Goal: Information Seeking & Learning: Learn about a topic

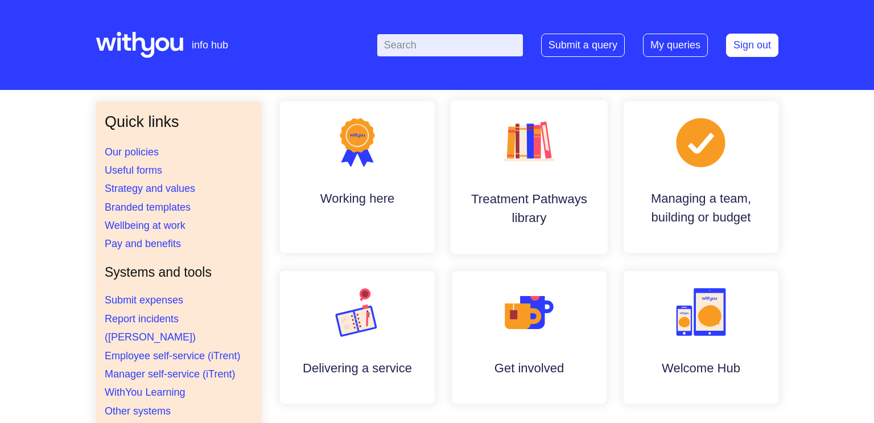
click at [510, 184] on link ".cls-1{fill:#f89b22;}.cls-1,.cls-2,.cls-3,.cls-4,.cls-5,.cls-6,.cls-7{stroke-wi…" at bounding box center [528, 177] width 157 height 154
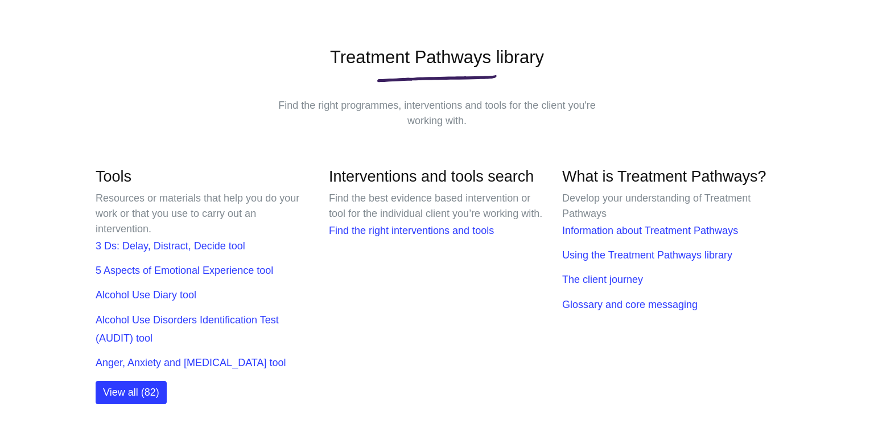
scroll to position [135, 0]
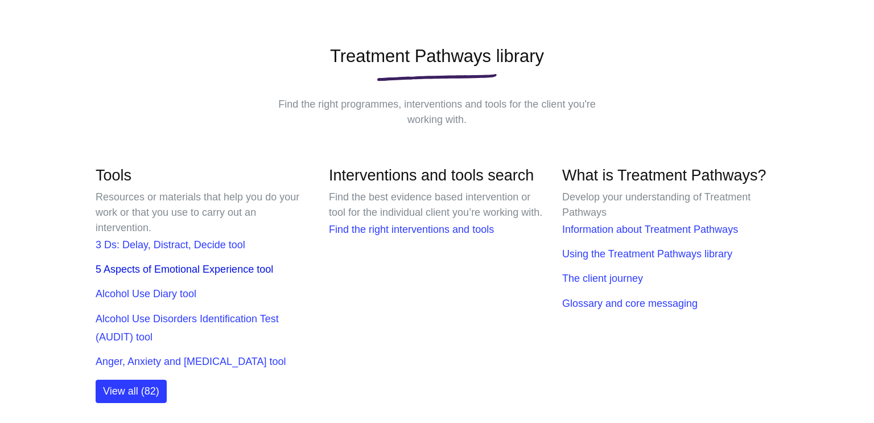
click at [236, 268] on link "5 Aspects of Emotional Experience tool" at bounding box center [184, 268] width 177 height 11
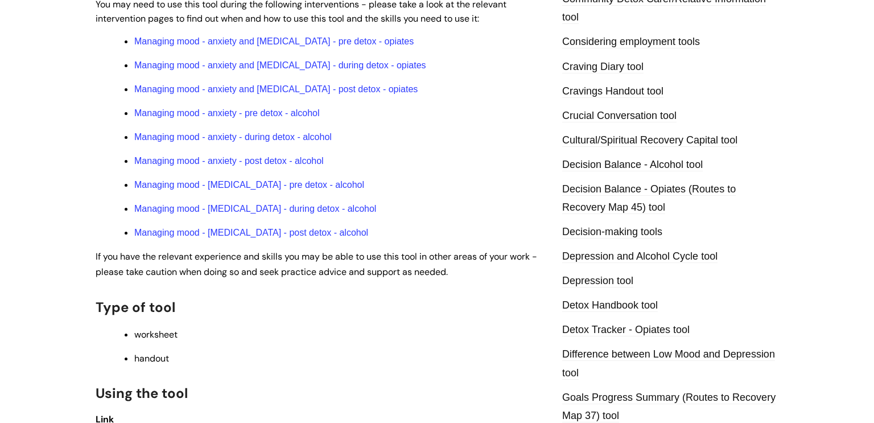
scroll to position [414, 0]
click at [275, 118] on link "Managing mood - anxiety - pre detox - alcohol" at bounding box center [226, 113] width 185 height 10
click at [304, 189] on link "Managing mood - depression - pre detox - alcohol" at bounding box center [249, 185] width 230 height 10
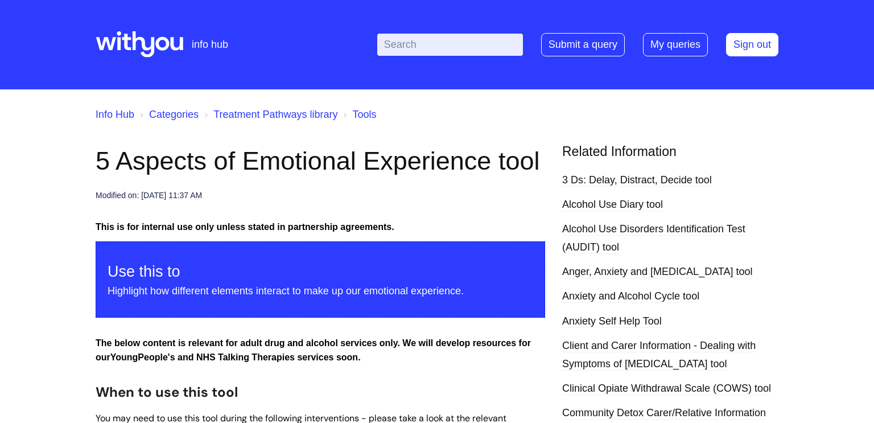
scroll to position [0, 0]
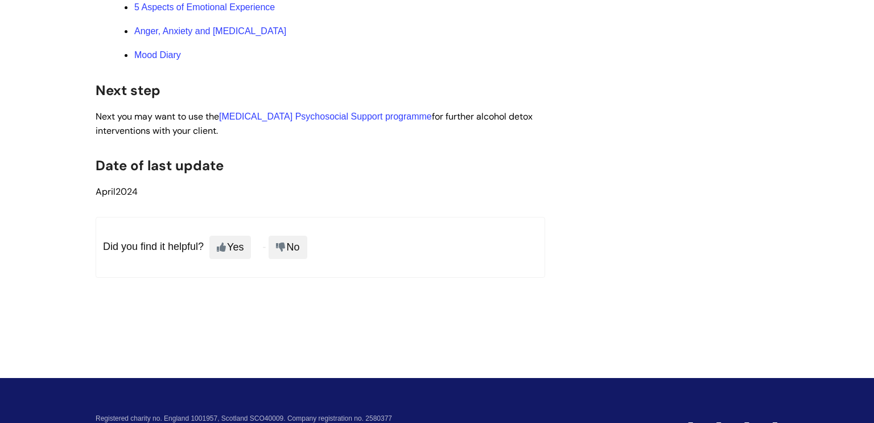
scroll to position [4174, 0]
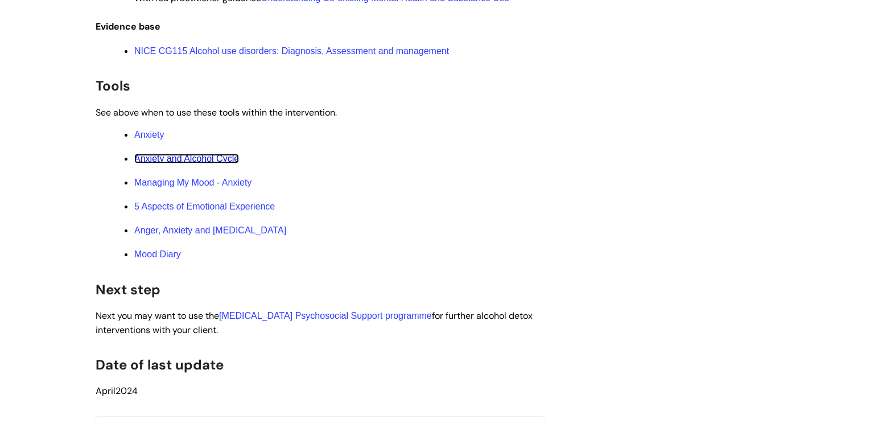
scroll to position [4001, 0]
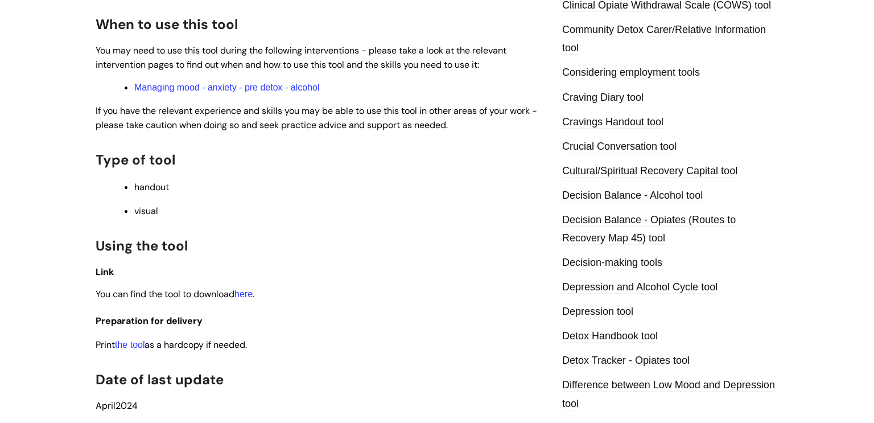
scroll to position [384, 0]
click at [250, 295] on link "here" at bounding box center [243, 293] width 18 height 10
click at [139, 347] on link "the tool" at bounding box center [130, 344] width 30 height 10
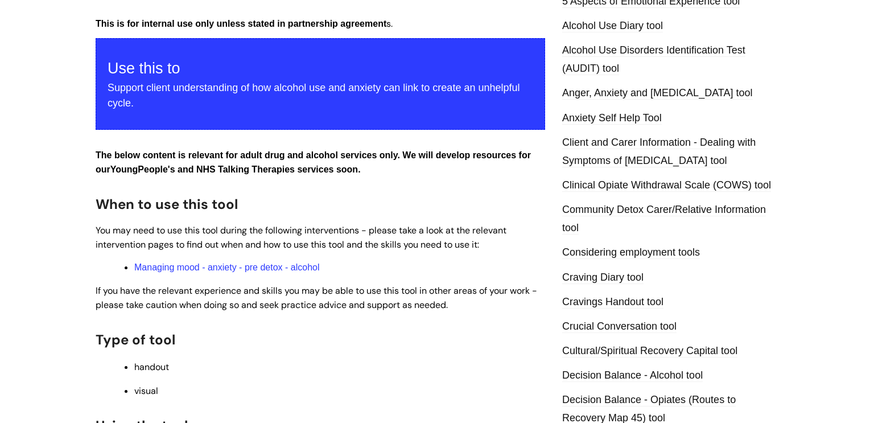
scroll to position [121, 0]
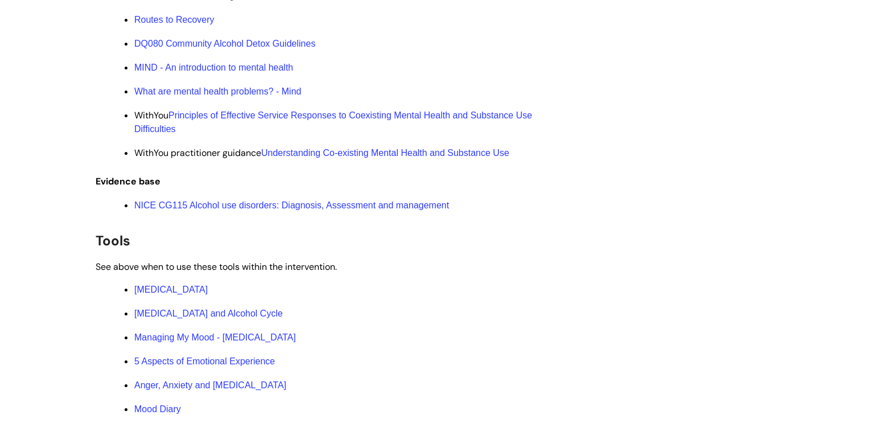
scroll to position [4549, 0]
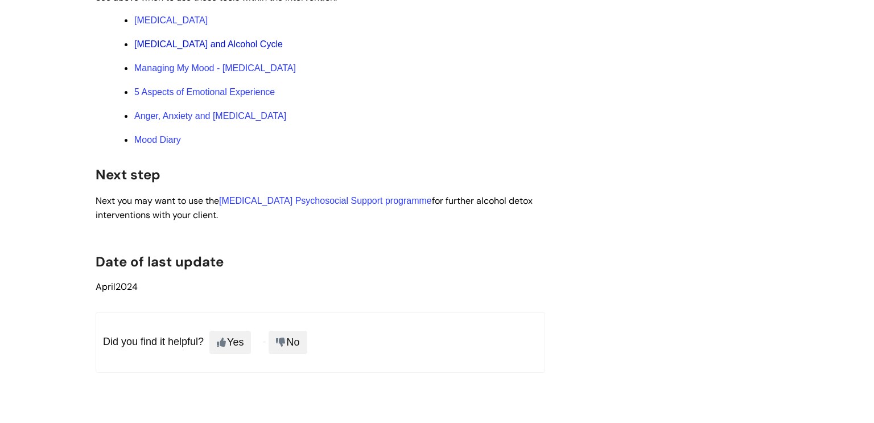
click at [232, 49] on link "[MEDICAL_DATA] and Alcohol Cycle" at bounding box center [208, 44] width 148 height 10
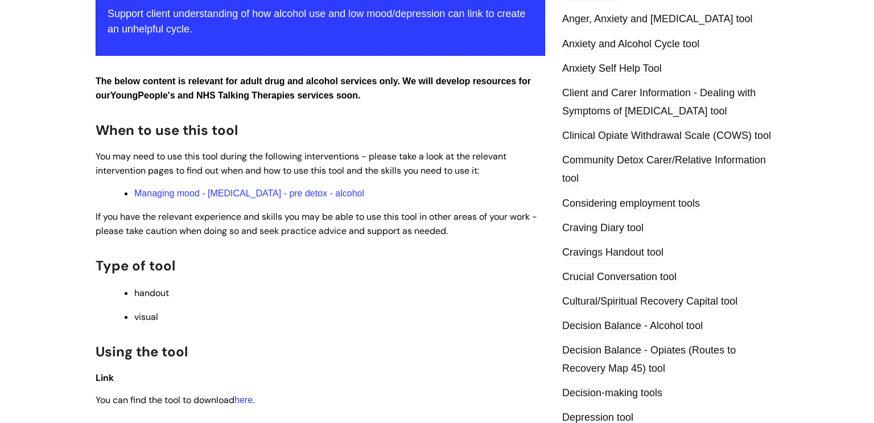
scroll to position [423, 0]
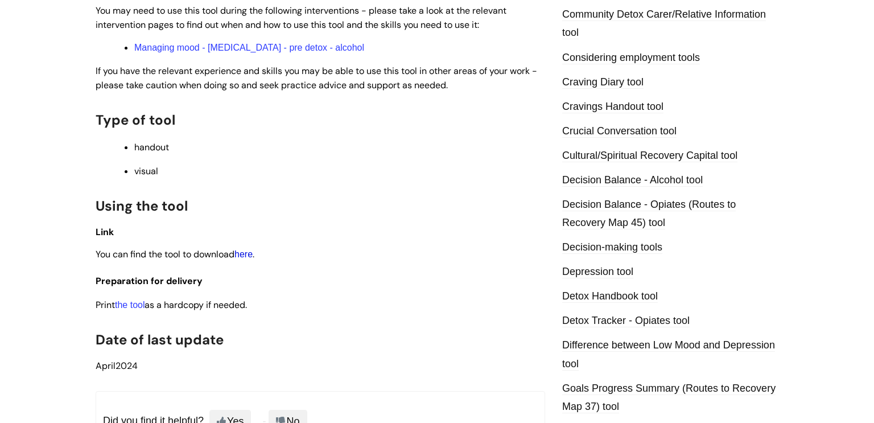
click at [248, 259] on link "here" at bounding box center [243, 254] width 18 height 10
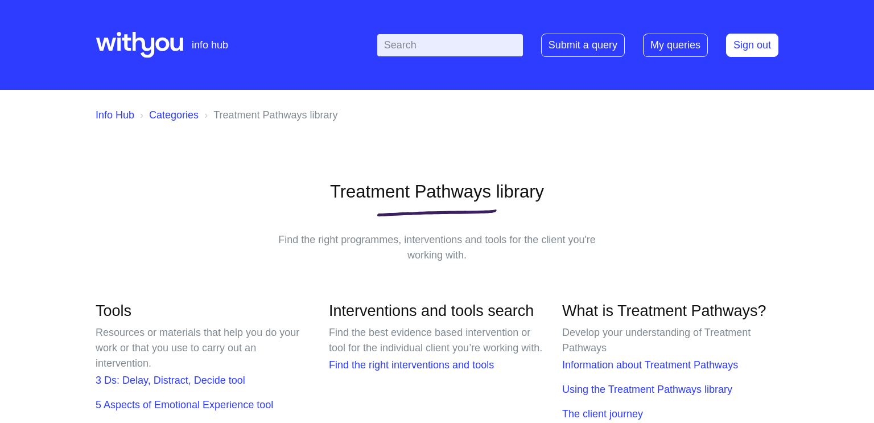
scroll to position [135, 0]
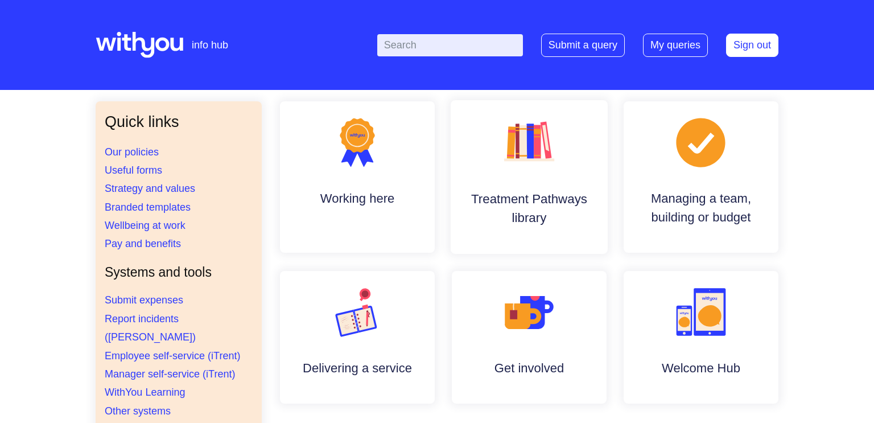
click at [550, 203] on h4 "Treatment Pathways library" at bounding box center [528, 208] width 139 height 38
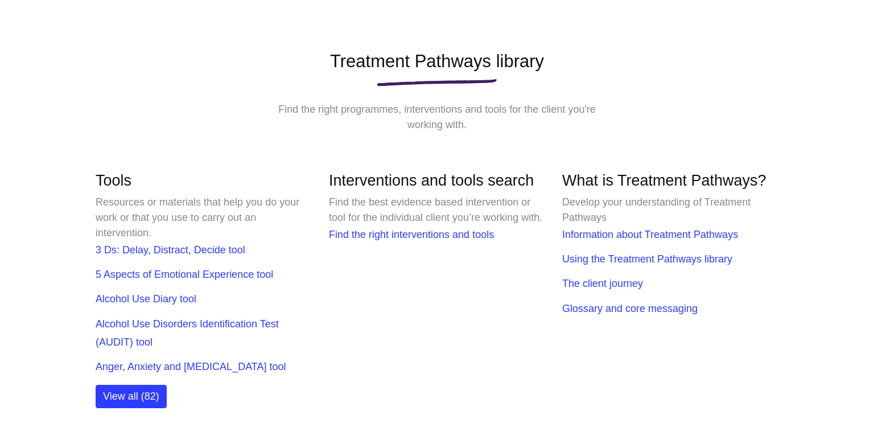
scroll to position [150, 0]
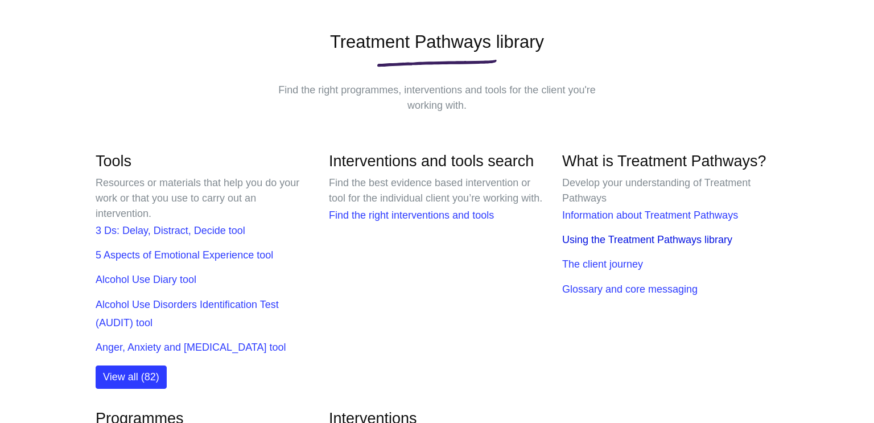
click at [695, 245] on link "Using the Treatment Pathways library" at bounding box center [647, 239] width 170 height 11
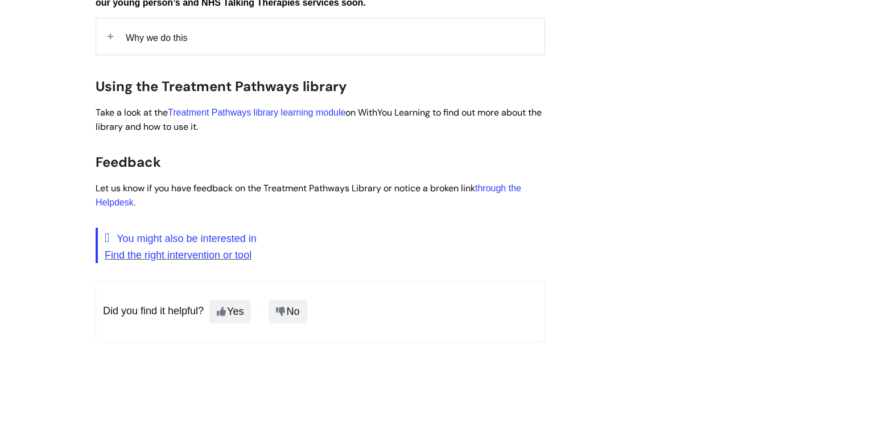
scroll to position [293, 0]
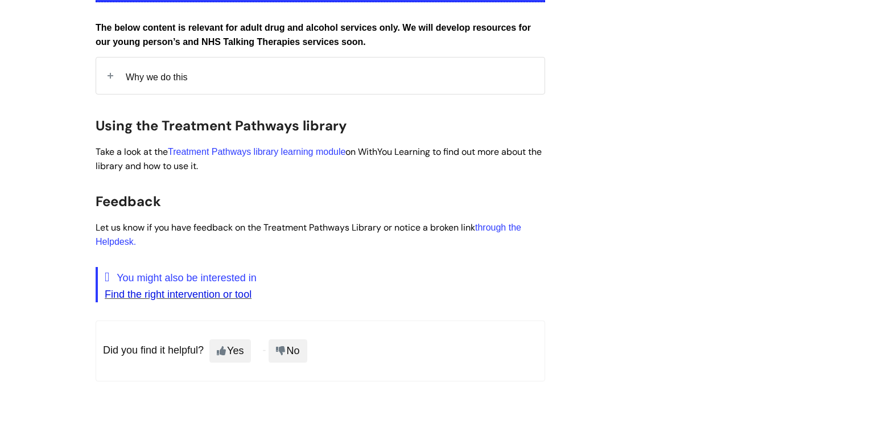
click at [230, 300] on link "Find the right intervention or tool" at bounding box center [178, 293] width 147 height 11
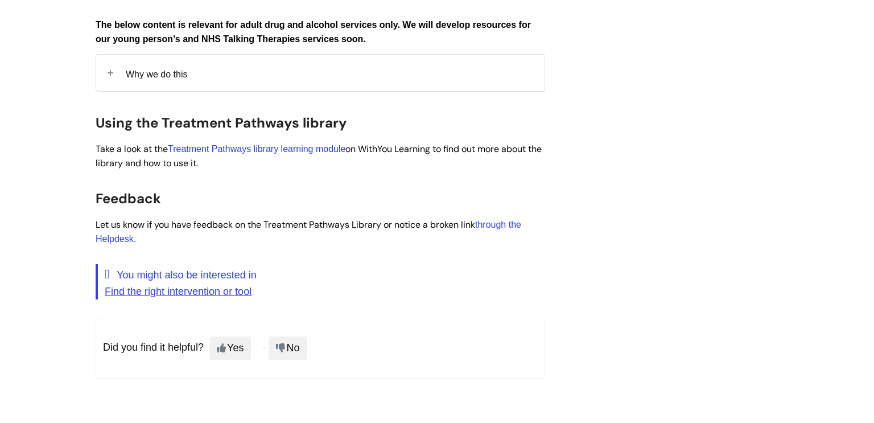
scroll to position [296, 0]
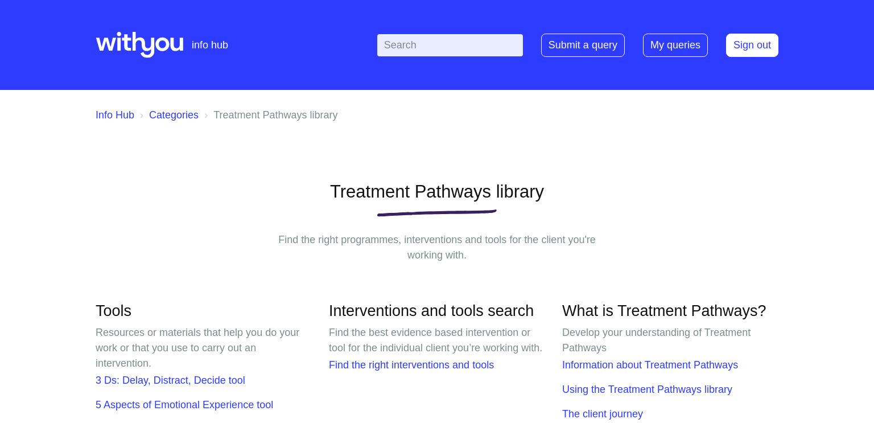
scroll to position [150, 0]
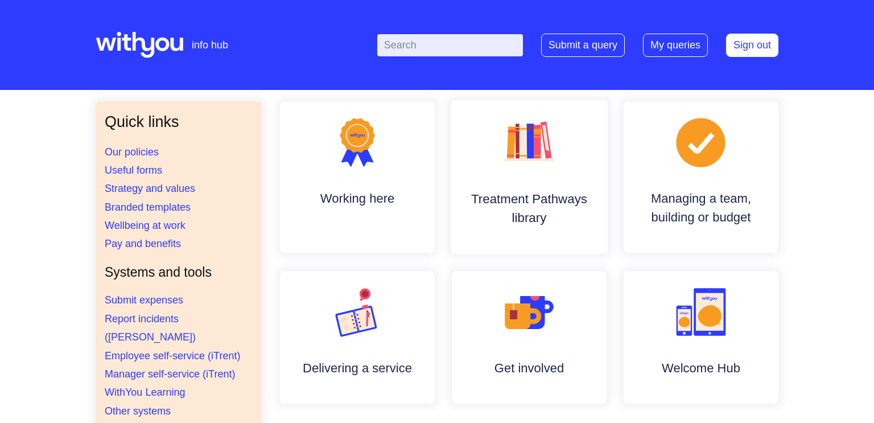
click at [594, 166] on link ".cls-1{fill:#f89b22;}.cls-1,.cls-2,.cls-3,.cls-4,.cls-5,.cls-6,.cls-7{stroke-wi…" at bounding box center [528, 177] width 157 height 154
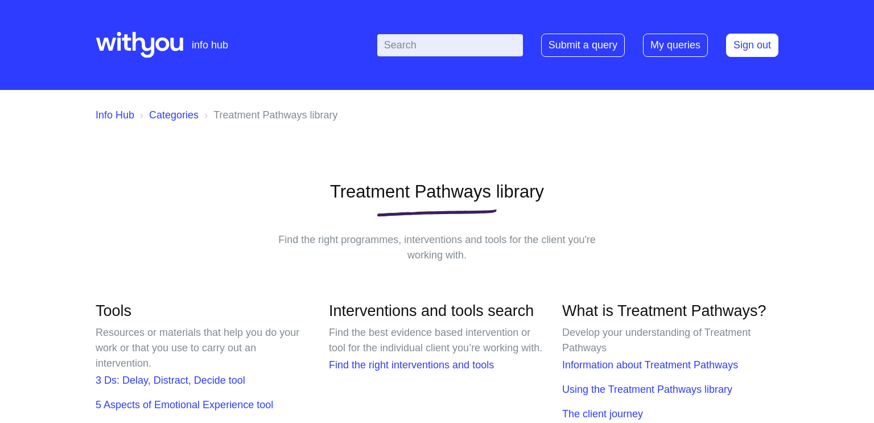
click at [403, 34] on input "Enter your search term here..." at bounding box center [450, 45] width 146 height 22
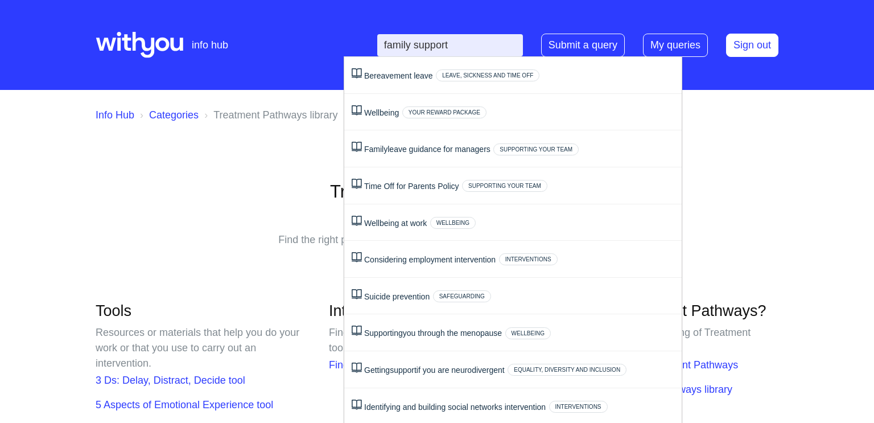
type input "family support"
click button "Search" at bounding box center [0, 0] width 0 height 0
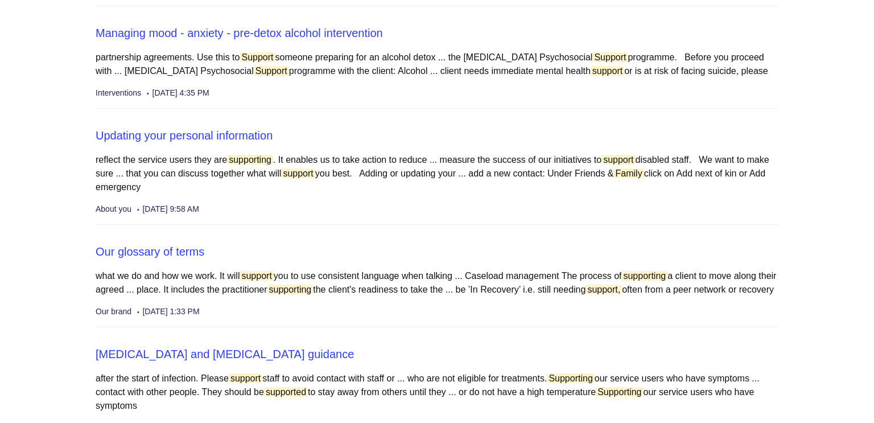
scroll to position [2562, 0]
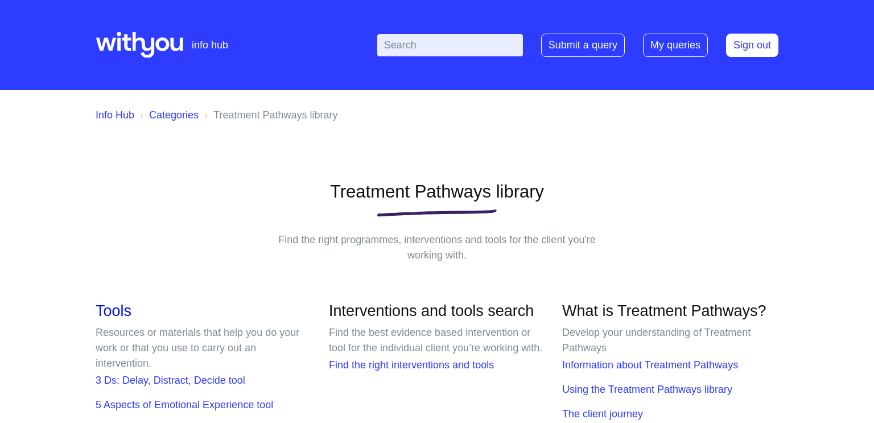
click at [127, 317] on link "Tools" at bounding box center [114, 310] width 36 height 17
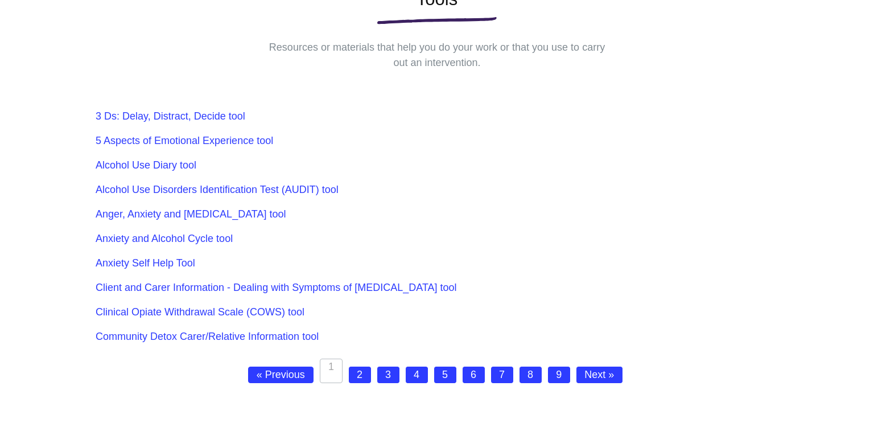
scroll to position [196, 0]
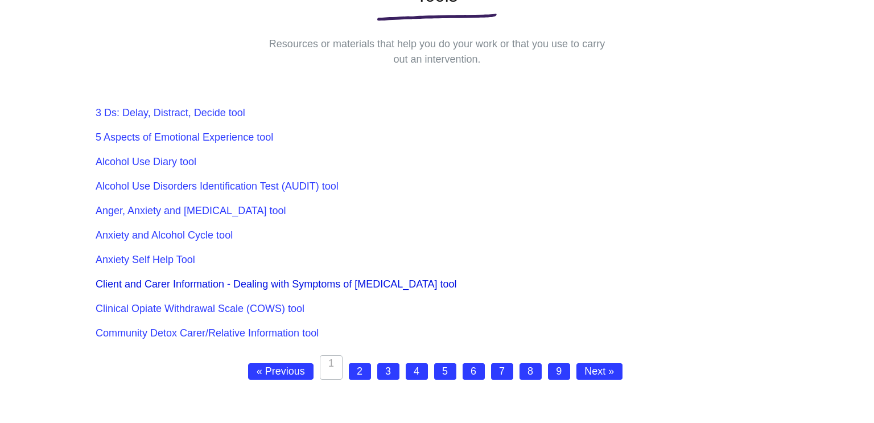
click at [332, 286] on link "Client and Carer Information - Dealing with Symptoms of [MEDICAL_DATA] tool" at bounding box center [276, 283] width 361 height 11
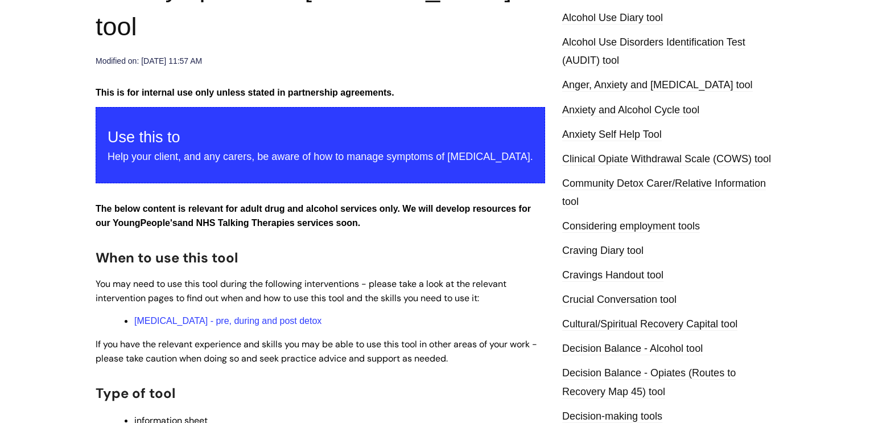
scroll to position [217, 0]
